Goal: Transaction & Acquisition: Purchase product/service

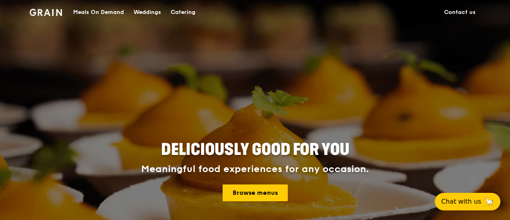
click at [99, 12] on div "Meals On Demand" at bounding box center [98, 12] width 51 height 24
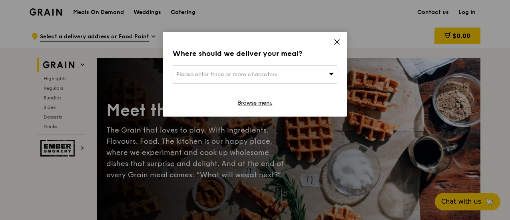
click at [319, 75] on div "Please enter three or more characters" at bounding box center [255, 75] width 165 height 18
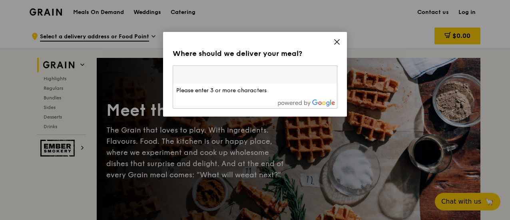
click at [336, 39] on icon at bounding box center [337, 41] width 7 height 7
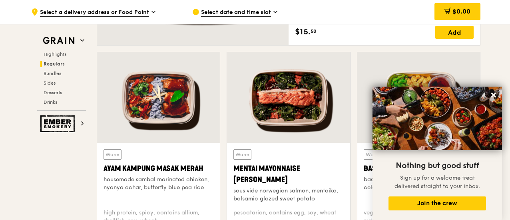
scroll to position [720, 0]
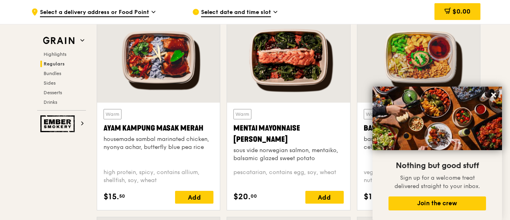
click at [58, 62] on span "Regulars" at bounding box center [54, 64] width 21 height 6
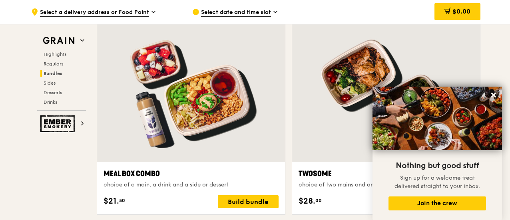
scroll to position [1237, 0]
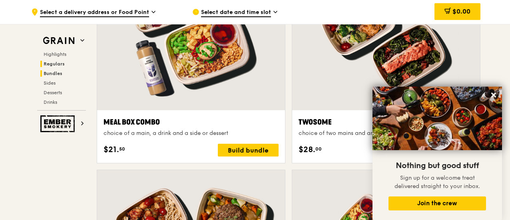
click at [57, 65] on span "Regulars" at bounding box center [54, 64] width 21 height 6
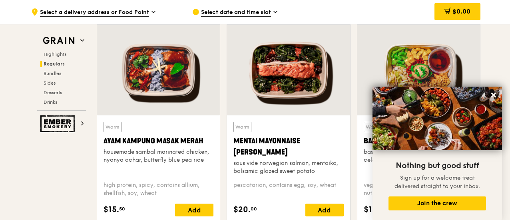
scroll to position [717, 0]
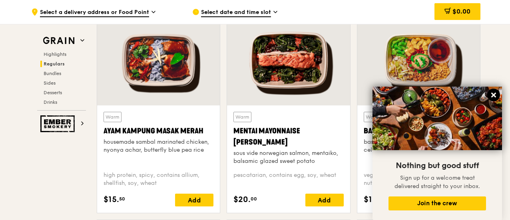
click at [495, 96] on icon at bounding box center [493, 95] width 7 height 7
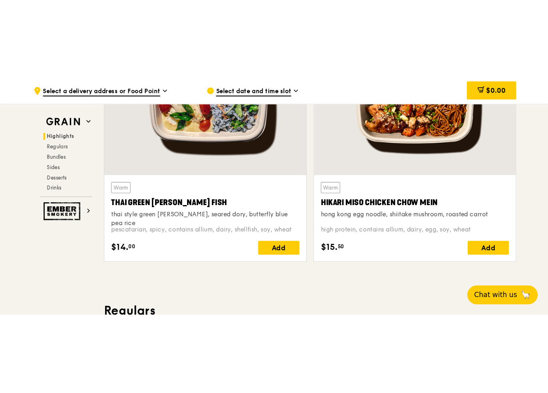
scroll to position [340, 0]
